Goal: Task Accomplishment & Management: Manage account settings

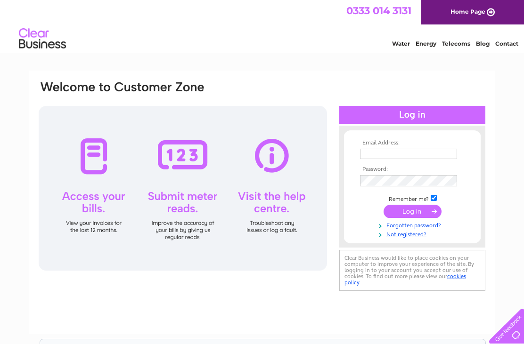
click at [376, 154] on input "text" at bounding box center [408, 154] width 97 height 10
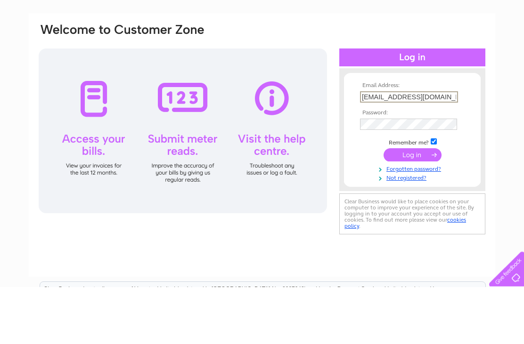
type input "brodyrjames@fsmail.net"
click at [412, 206] on input "submit" at bounding box center [412, 212] width 58 height 13
click at [414, 206] on input "submit" at bounding box center [412, 212] width 58 height 13
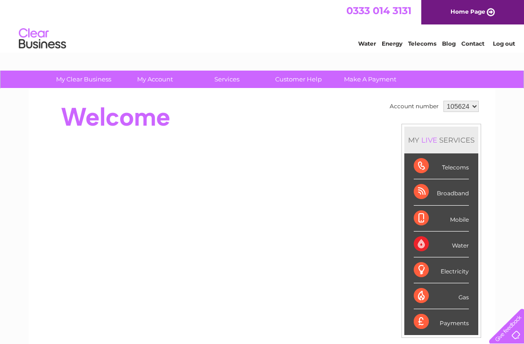
click at [472, 107] on select "105624 354128" at bounding box center [460, 106] width 35 height 11
select select "354128"
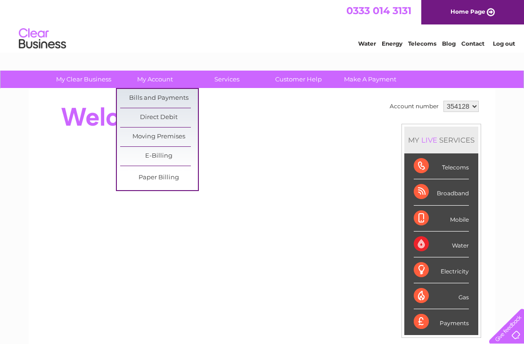
click at [170, 98] on link "Bills and Payments" at bounding box center [159, 98] width 78 height 19
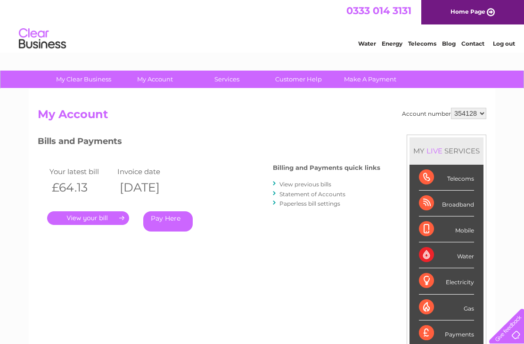
click at [97, 216] on link "." at bounding box center [88, 218] width 82 height 14
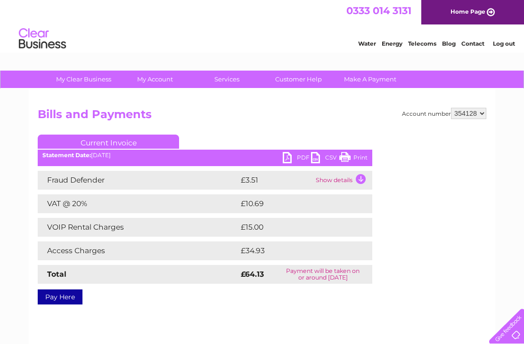
click at [286, 155] on link "PDF" at bounding box center [297, 159] width 28 height 14
click at [290, 154] on link "PDF" at bounding box center [297, 159] width 28 height 14
click at [500, 47] on link "Log out" at bounding box center [504, 43] width 22 height 7
